Goal: Download file/media

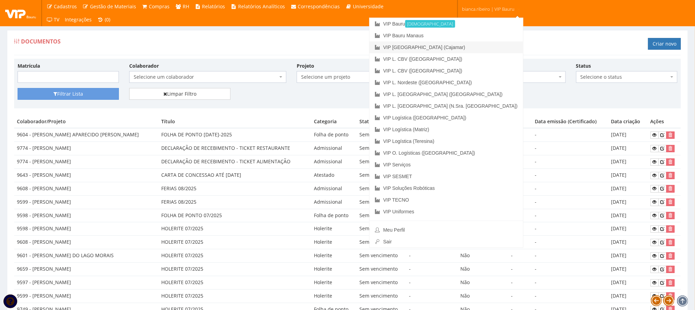
click at [472, 48] on link "VIP [GEOGRAPHIC_DATA] (Cajamar)" at bounding box center [447, 47] width 154 height 12
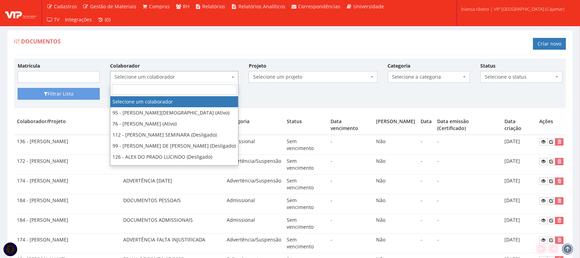
click at [211, 75] on span "Selecione um colaborador" at bounding box center [171, 76] width 115 height 7
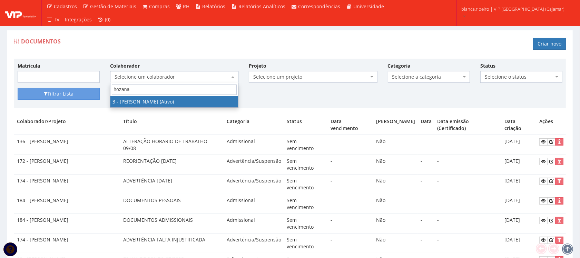
type input "hozana"
select select "2784"
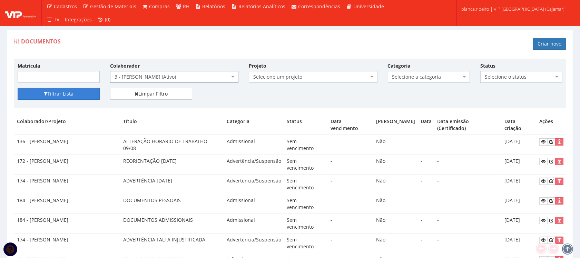
click at [57, 100] on button "Filtrar Lista" at bounding box center [59, 94] width 82 height 12
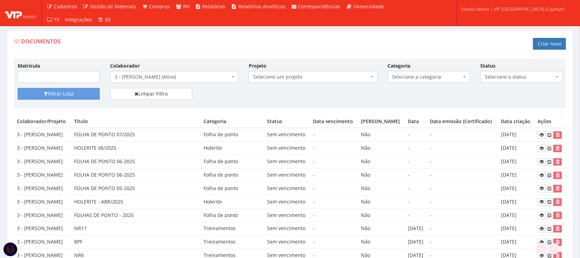
click at [440, 75] on span "Selecione a categoria" at bounding box center [426, 76] width 69 height 7
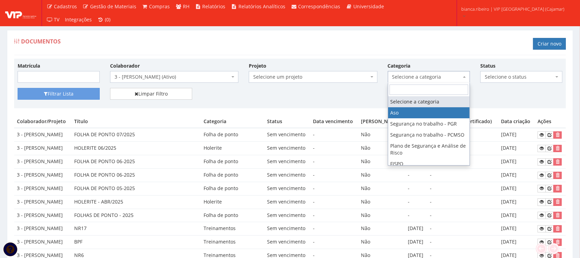
drag, startPoint x: 430, startPoint y: 113, endPoint x: 425, endPoint y: 115, distance: 5.1
select select "aso"
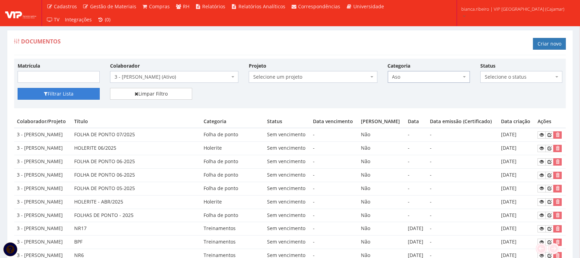
click at [91, 95] on button "Filtrar Lista" at bounding box center [59, 94] width 82 height 12
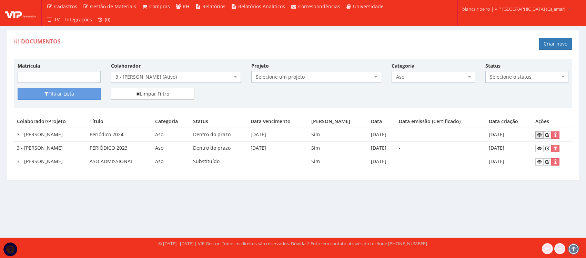
click at [538, 134] on icon at bounding box center [539, 134] width 4 height 5
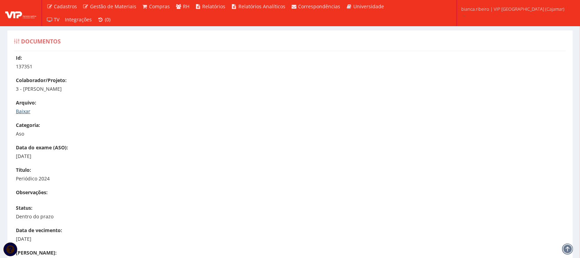
click at [23, 113] on link "Baixar" at bounding box center [23, 111] width 14 height 7
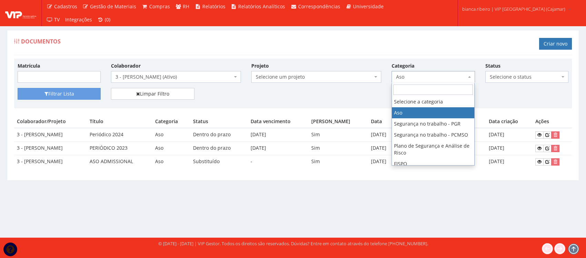
click at [461, 78] on span "Aso" at bounding box center [431, 76] width 70 height 7
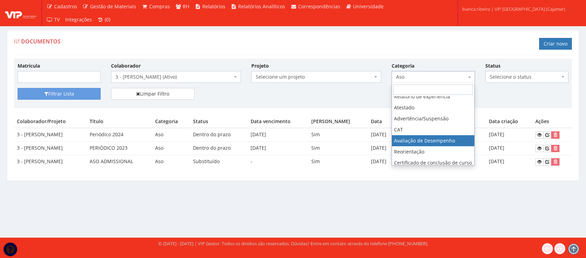
scroll to position [145, 0]
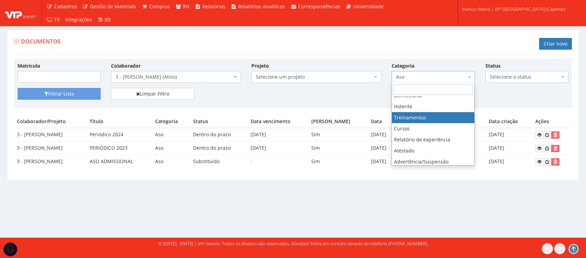
select select "treinamento"
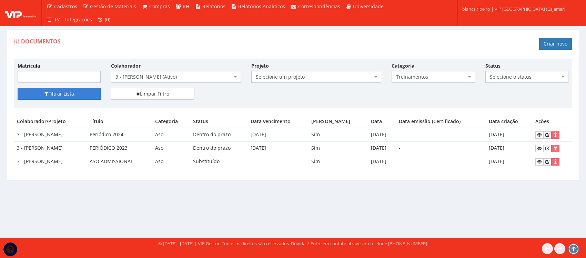
click at [96, 90] on button "Filtrar Lista" at bounding box center [59, 94] width 83 height 12
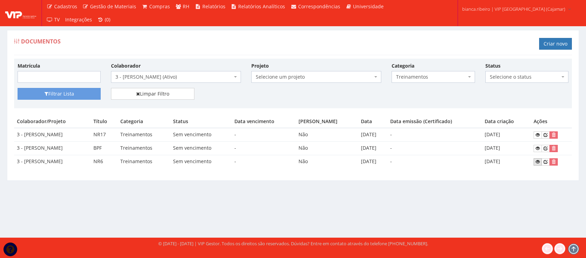
click at [535, 163] on link at bounding box center [538, 161] width 8 height 7
click at [166, 78] on span "3 - [PERSON_NAME] (Ativo)" at bounding box center [173, 76] width 117 height 7
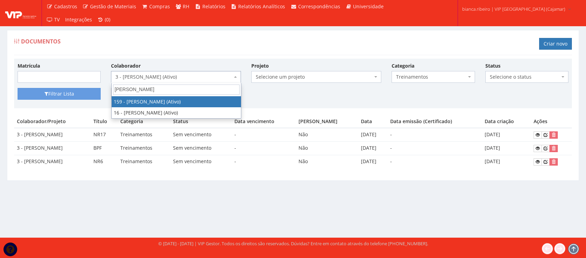
type input "[PERSON_NAME]"
select select "4004"
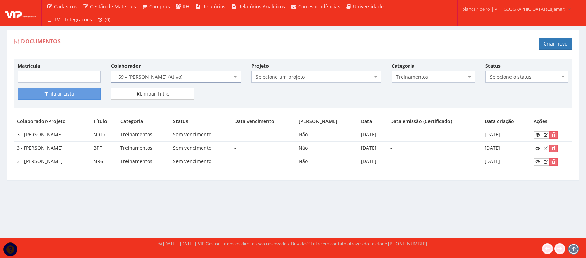
click at [174, 80] on span "159 - [PERSON_NAME] (Ativo)" at bounding box center [173, 76] width 117 height 7
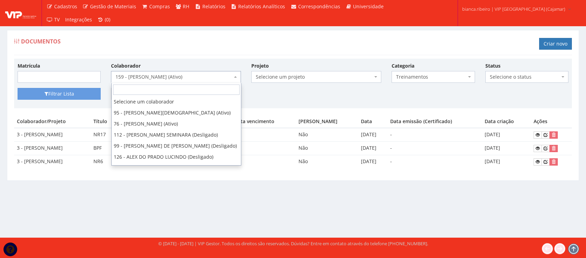
scroll to position [674, 0]
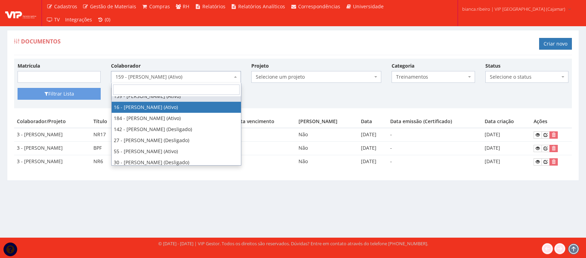
select select "2809"
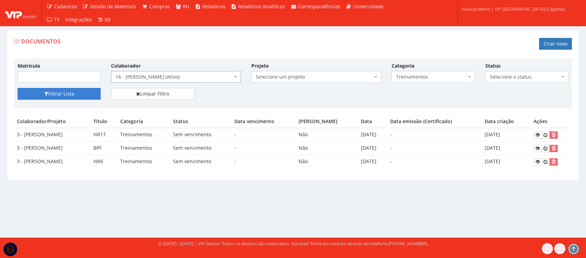
click at [52, 96] on button "Filtrar Lista" at bounding box center [59, 94] width 83 height 12
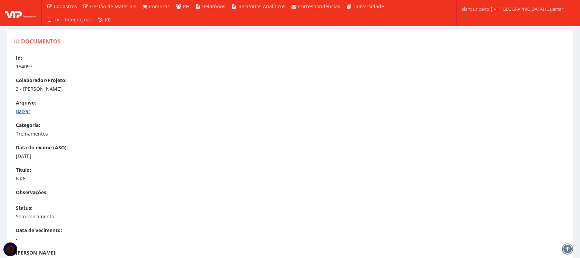
click at [24, 109] on link "Baixar" at bounding box center [23, 111] width 14 height 7
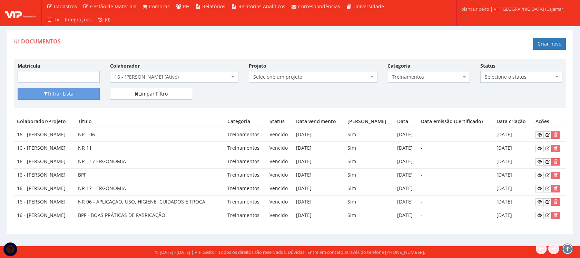
click at [441, 73] on span "Treinamentos" at bounding box center [426, 76] width 69 height 7
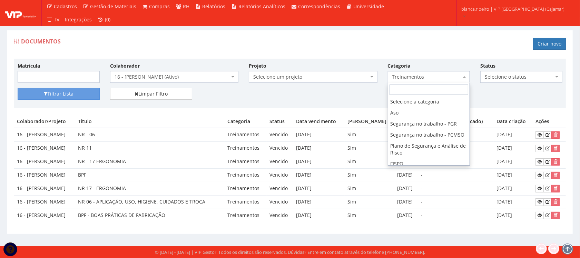
scroll to position [146, 0]
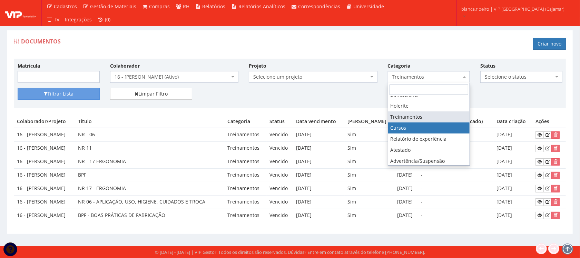
click at [142, 45] on div "Documentos Criar novo" at bounding box center [289, 44] width 551 height 21
